Goal: Transaction & Acquisition: Download file/media

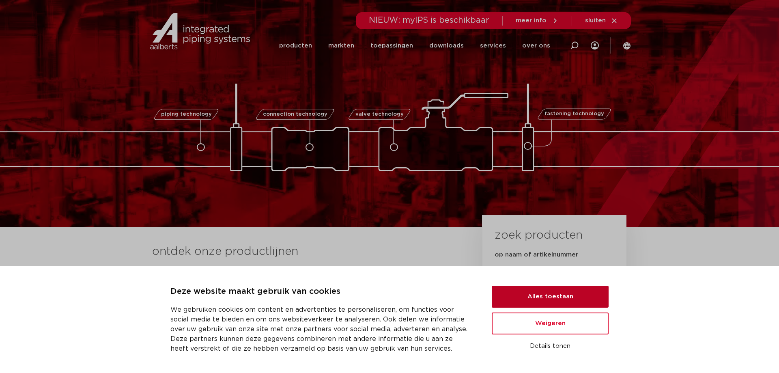
click at [579, 294] on button "Alles toestaan" at bounding box center [549, 296] width 117 height 22
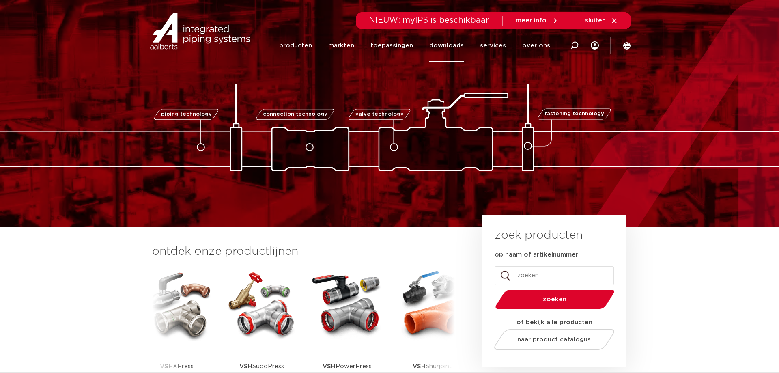
click at [444, 46] on link "downloads" at bounding box center [446, 45] width 34 height 33
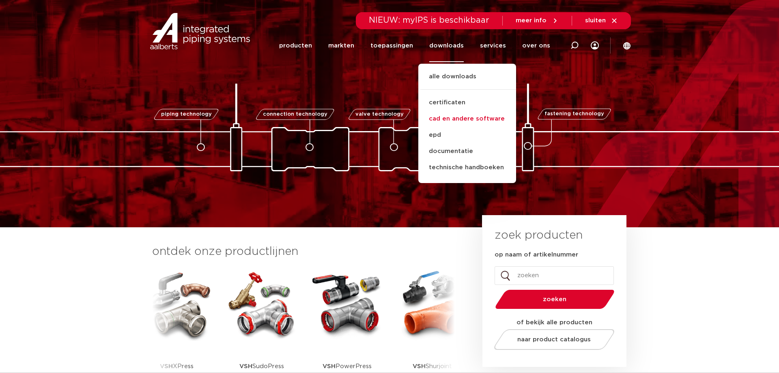
click at [484, 120] on link "cad en andere software" at bounding box center [467, 119] width 98 height 16
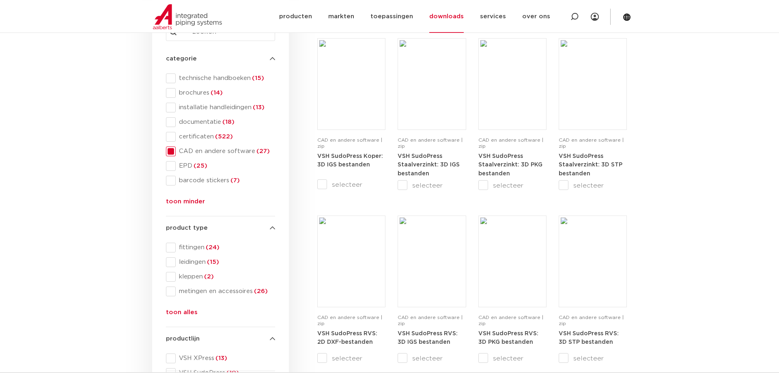
scroll to position [165, 0]
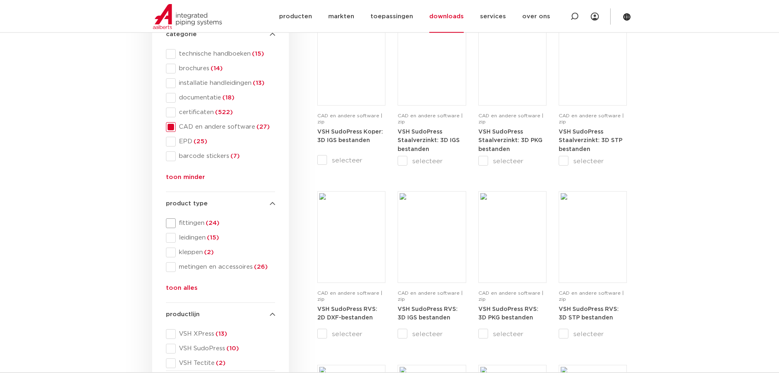
click at [173, 217] on div "product type product type fittingen (24) leidingen (15) kleppen (2) metingen en…" at bounding box center [220, 247] width 109 height 97
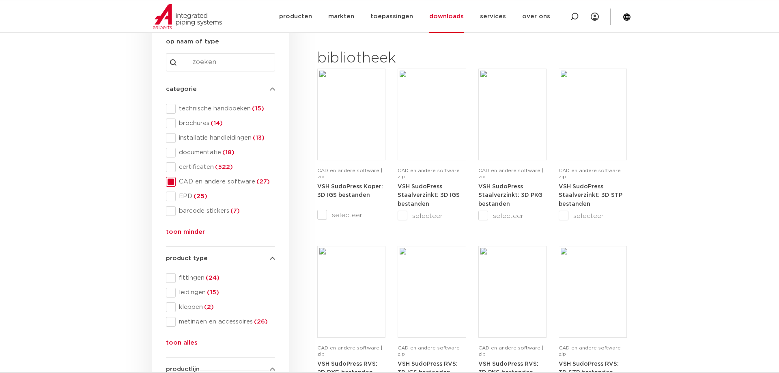
scroll to position [83, 0]
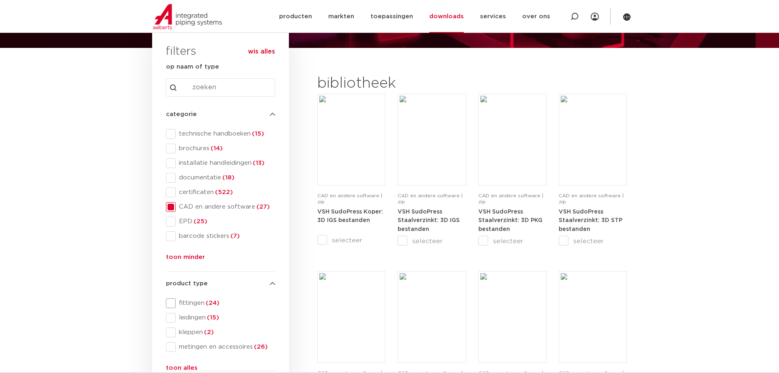
click at [169, 303] on span at bounding box center [171, 303] width 10 height 10
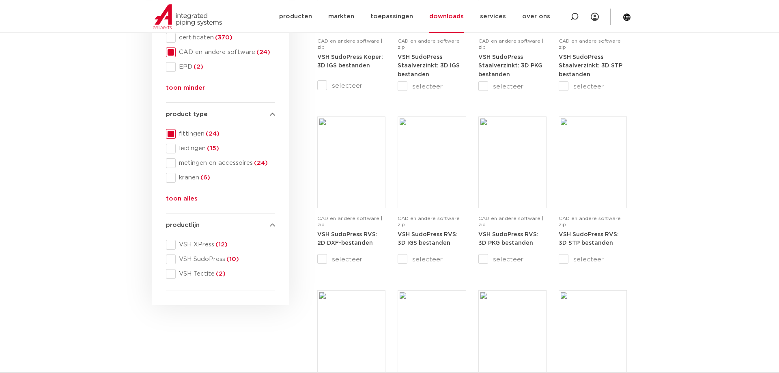
scroll to position [248, 0]
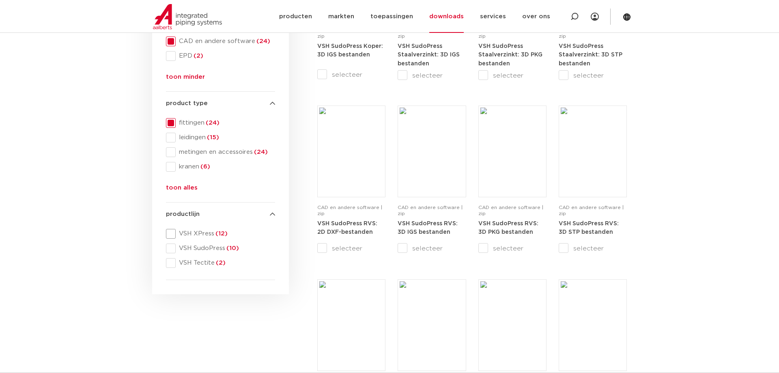
click at [171, 235] on span at bounding box center [171, 234] width 10 height 10
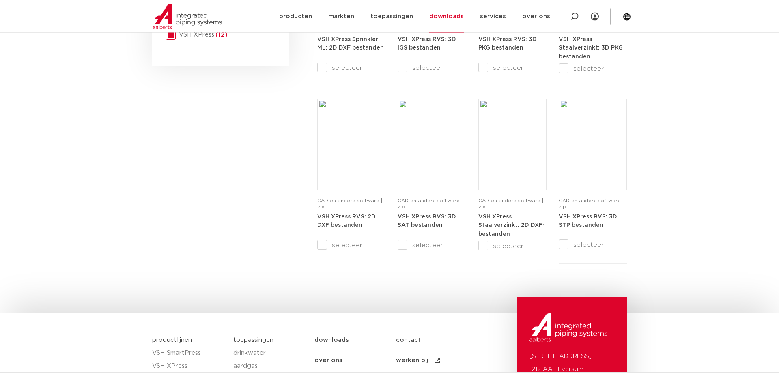
scroll to position [433, 0]
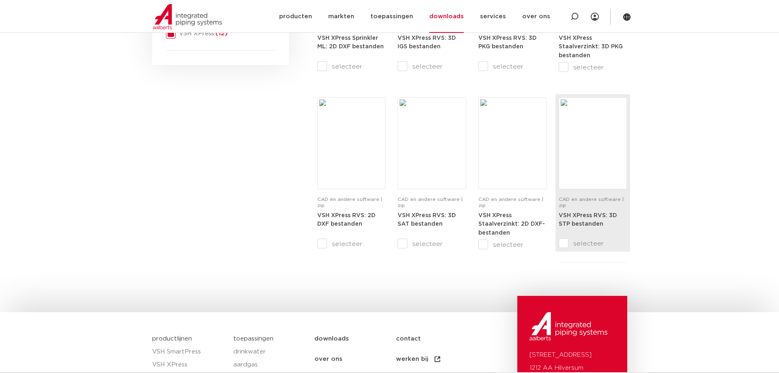
click at [559, 244] on input "selecteer" at bounding box center [575, 243] width 34 height 10
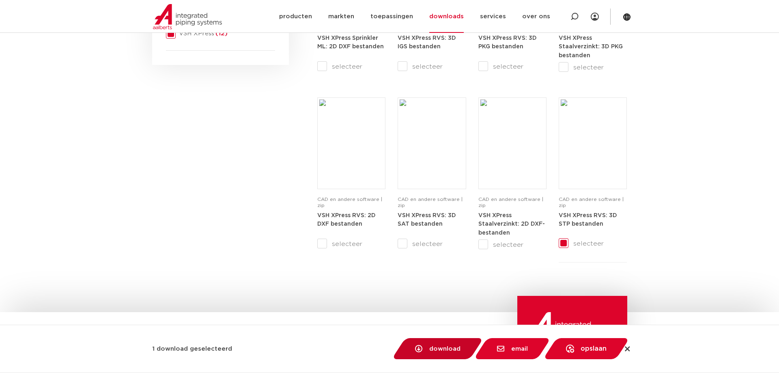
click at [440, 349] on span "download" at bounding box center [444, 348] width 31 height 6
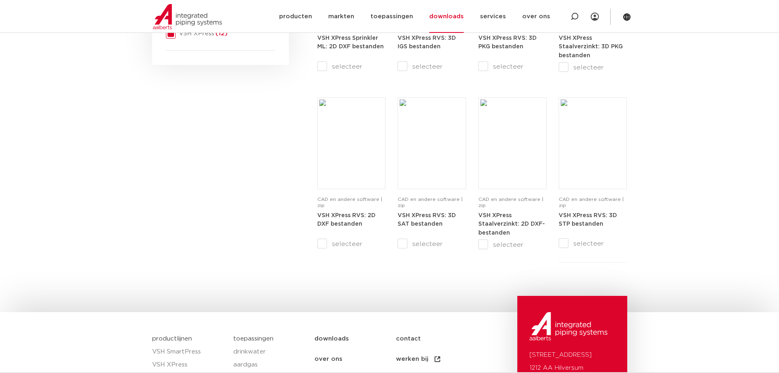
checkbox input "false"
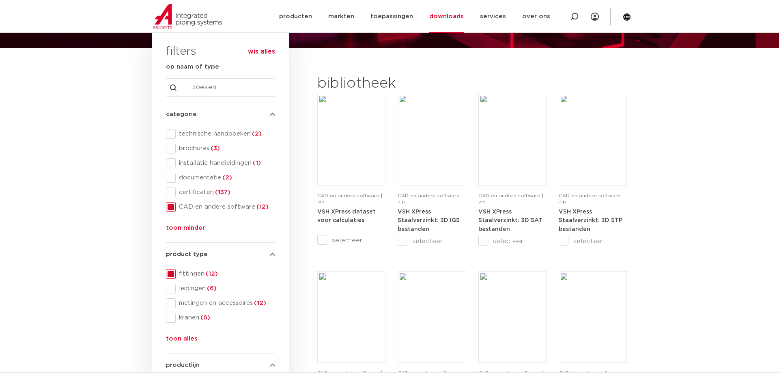
scroll to position [165, 0]
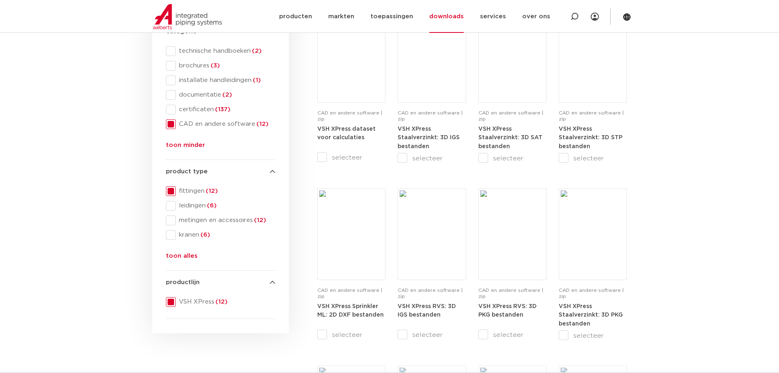
click at [172, 300] on span at bounding box center [171, 302] width 10 height 10
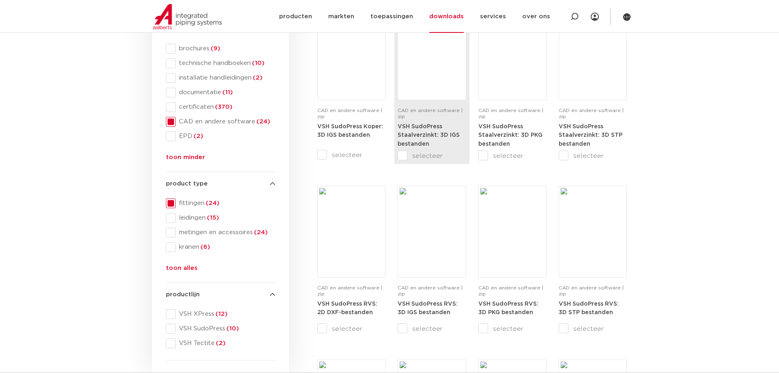
scroll to position [165, 0]
